Goal: Task Accomplishment & Management: Manage account settings

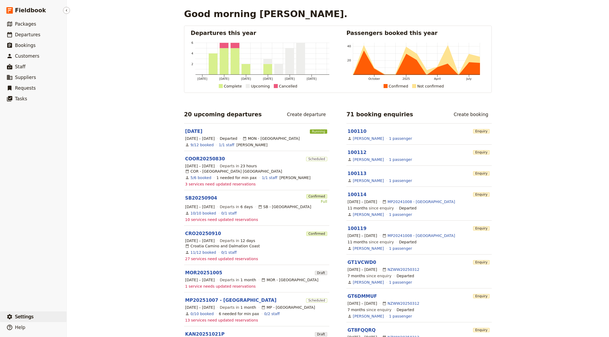
click at [37, 318] on button "​ Settings" at bounding box center [33, 317] width 66 height 11
click at [95, 315] on span "Sign out" at bounding box center [96, 317] width 49 height 5
